Goal: Task Accomplishment & Management: Manage account settings

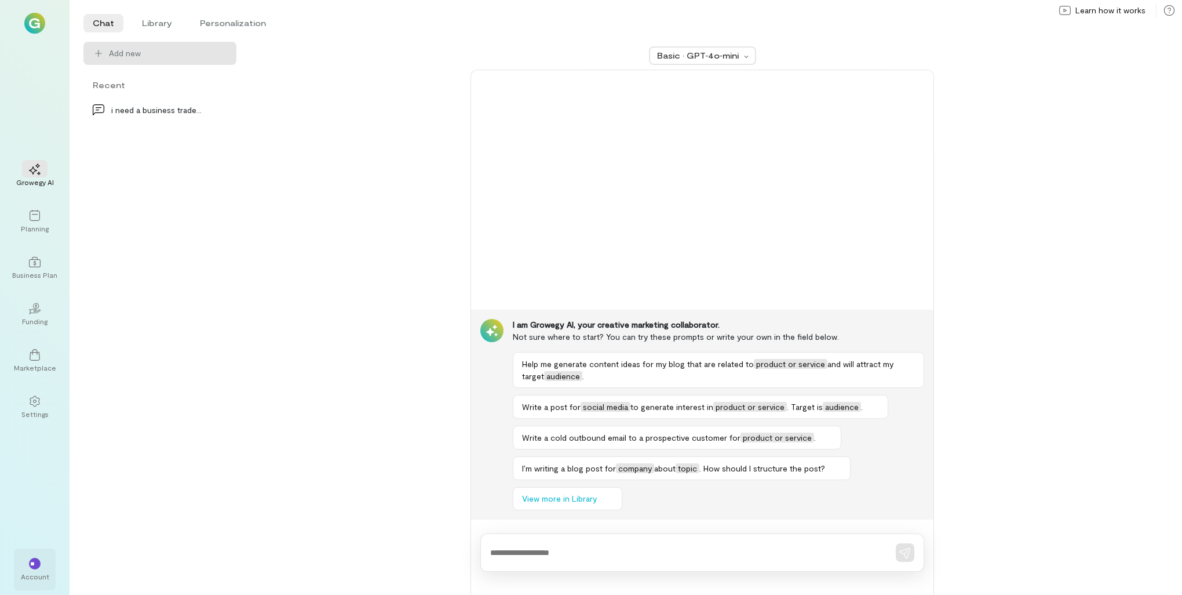
click at [27, 565] on div "**" at bounding box center [34, 562] width 25 height 17
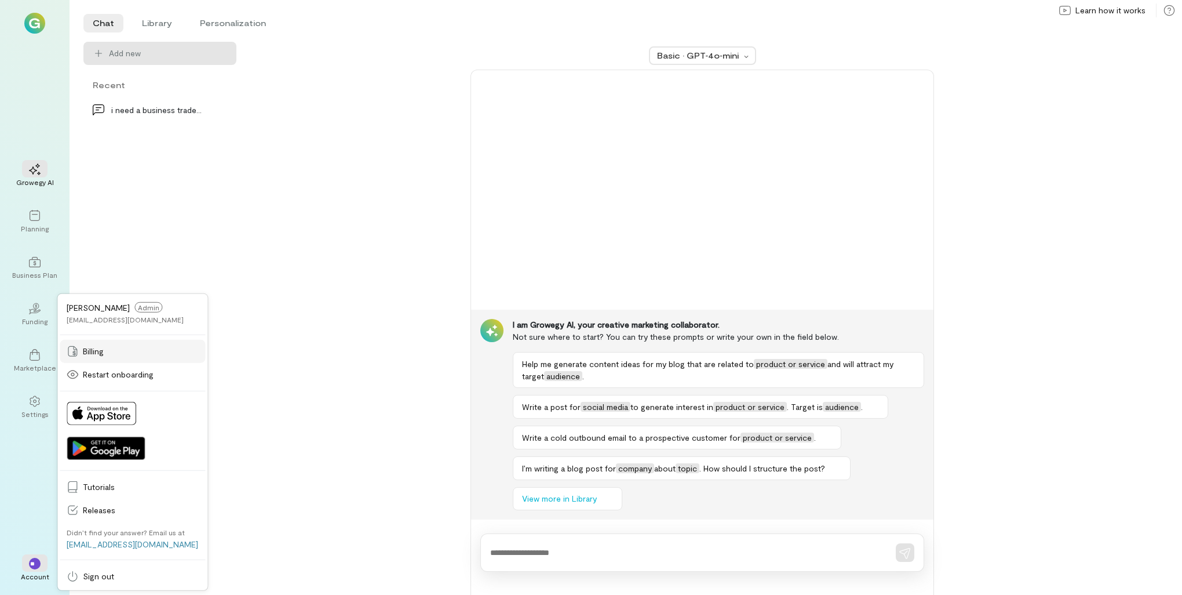
click at [100, 354] on span "Billing" at bounding box center [140, 351] width 115 height 12
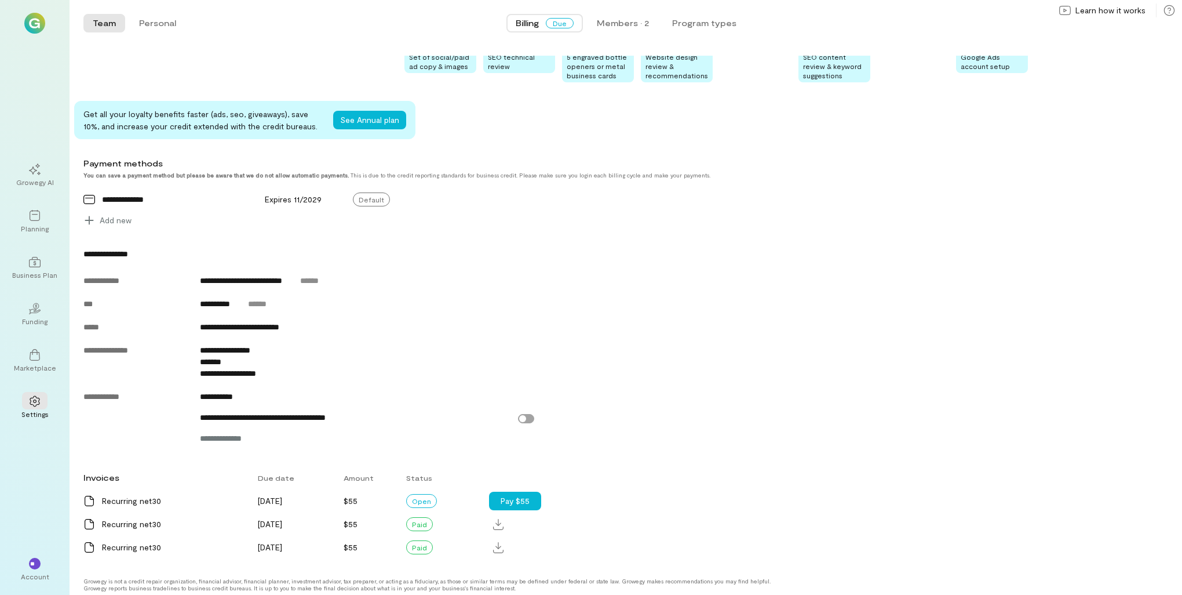
scroll to position [309, 0]
